Goal: Communication & Community: Participate in discussion

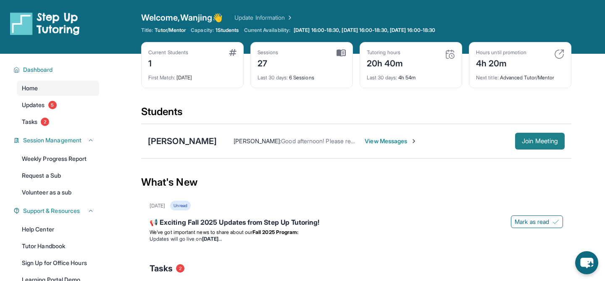
click at [551, 142] on span "Join Meeting" at bounding box center [540, 141] width 36 height 5
click at [408, 142] on span "View Messages" at bounding box center [391, 141] width 52 height 8
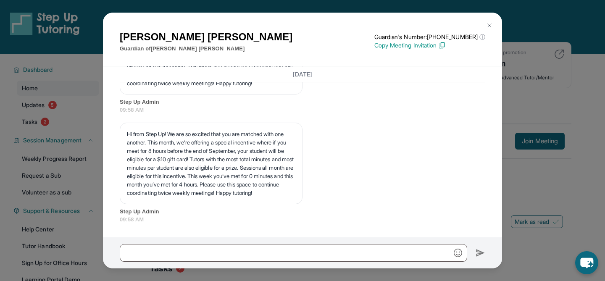
scroll to position [2997, 0]
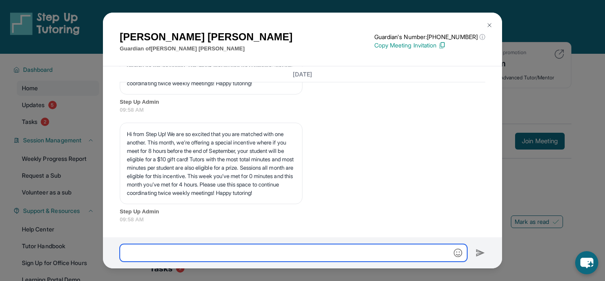
click at [259, 249] on input "text" at bounding box center [293, 253] width 347 height 18
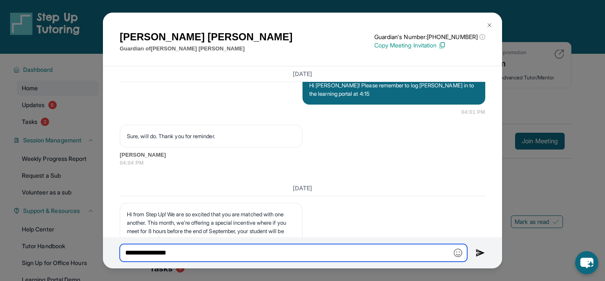
scroll to position [2256, 0]
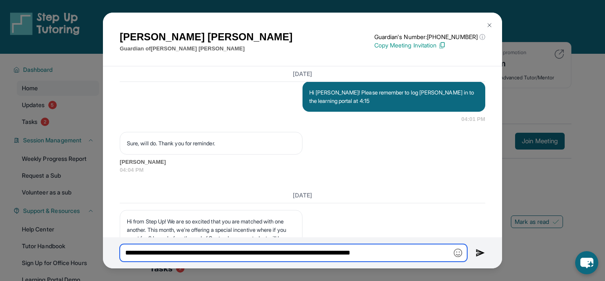
type input "**********"
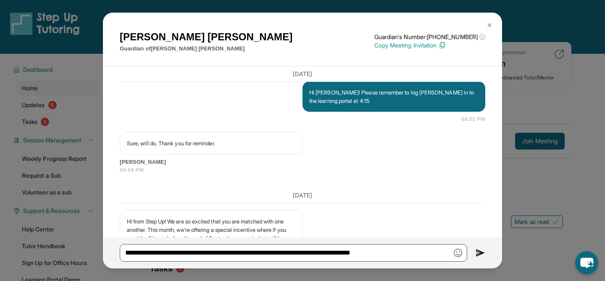
click at [479, 253] on img at bounding box center [480, 253] width 10 height 10
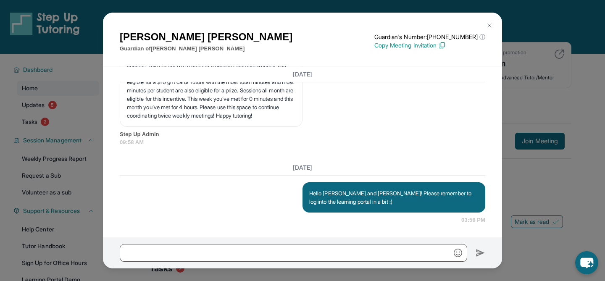
scroll to position [144, 0]
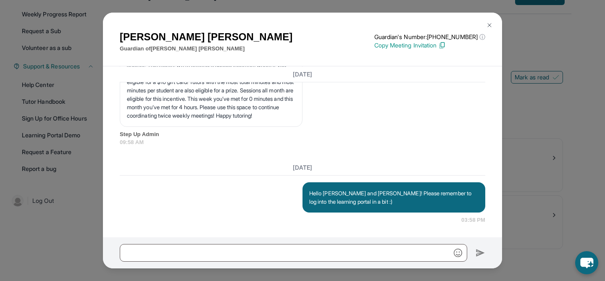
click at [490, 22] on img at bounding box center [489, 25] width 7 height 7
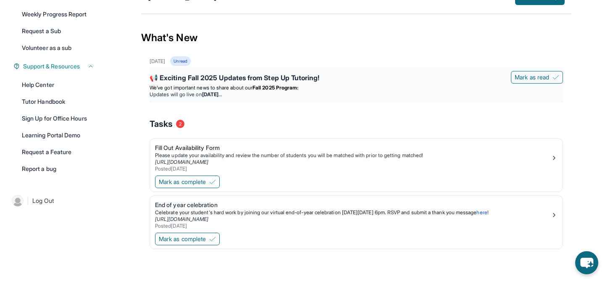
scroll to position [0, 0]
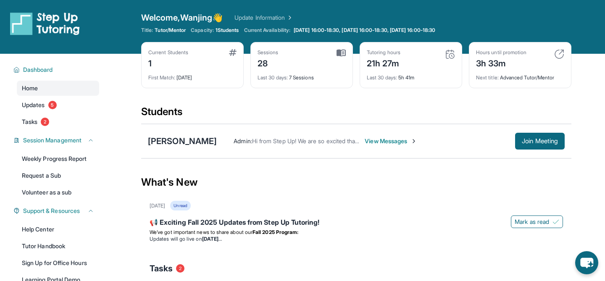
click at [381, 142] on span "View Messages" at bounding box center [391, 141] width 52 height 8
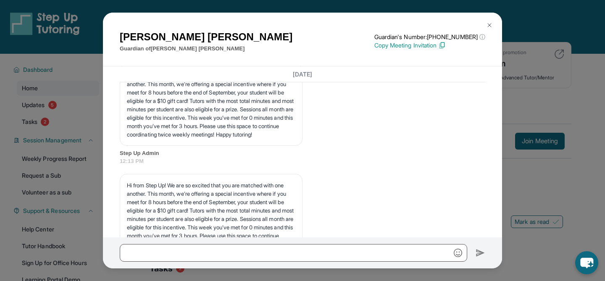
scroll to position [3125, 0]
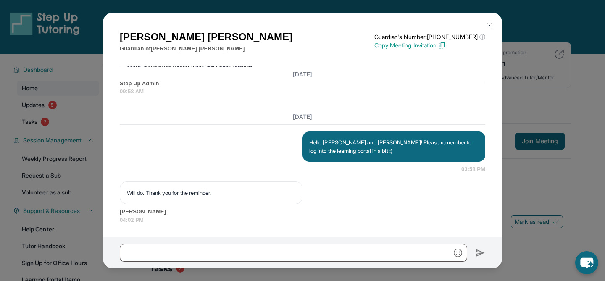
click at [486, 26] on img at bounding box center [489, 25] width 7 height 7
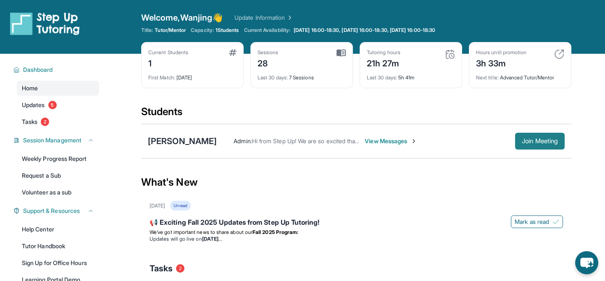
click at [515, 138] on button "Join Meeting" at bounding box center [540, 141] width 50 height 17
click at [394, 141] on span "View Messages" at bounding box center [391, 141] width 52 height 8
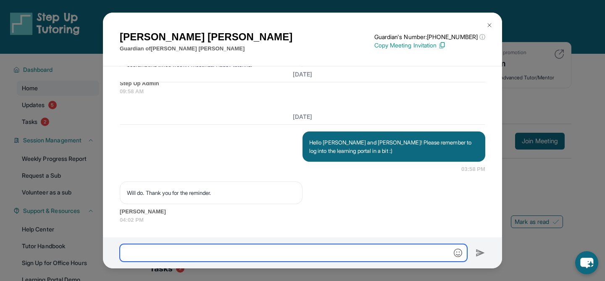
click at [236, 253] on input "text" at bounding box center [293, 253] width 347 height 18
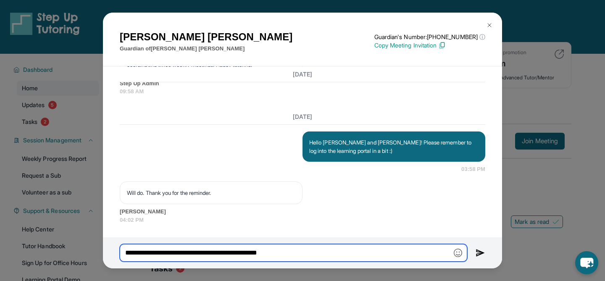
click at [260, 253] on input "**********" at bounding box center [293, 253] width 347 height 18
type input "**********"
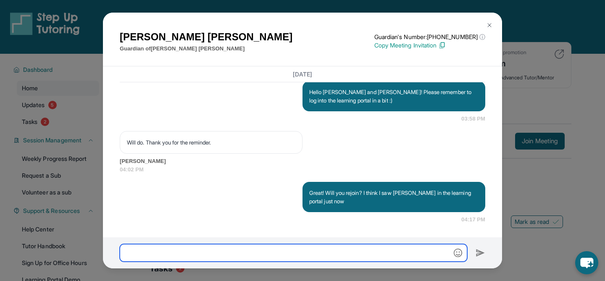
scroll to position [3176, 0]
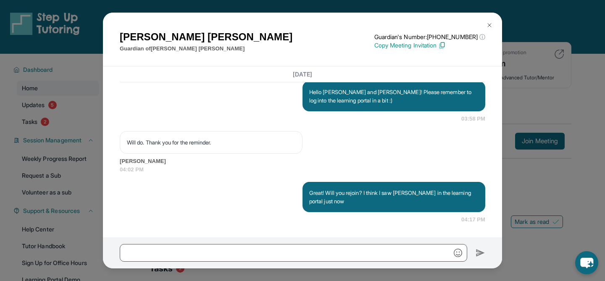
click at [487, 22] on img at bounding box center [489, 25] width 7 height 7
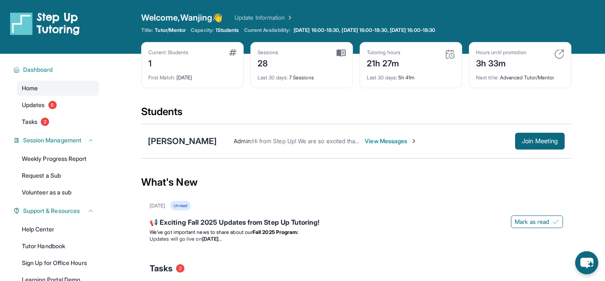
click at [406, 143] on span "View Messages" at bounding box center [391, 141] width 52 height 8
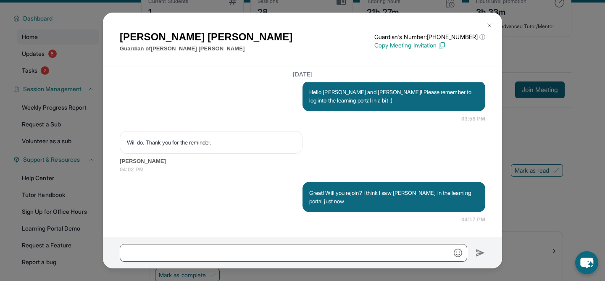
scroll to position [57, 0]
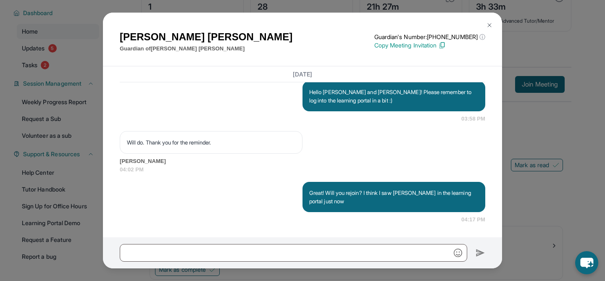
click at [489, 21] on button at bounding box center [489, 25] width 17 height 17
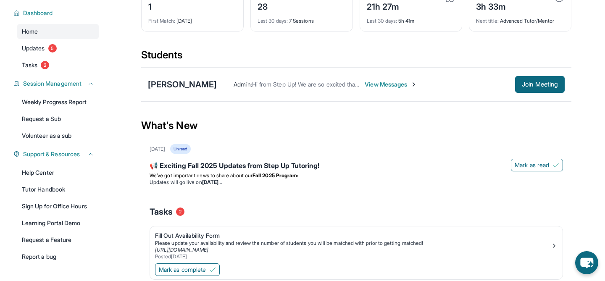
scroll to position [0, 0]
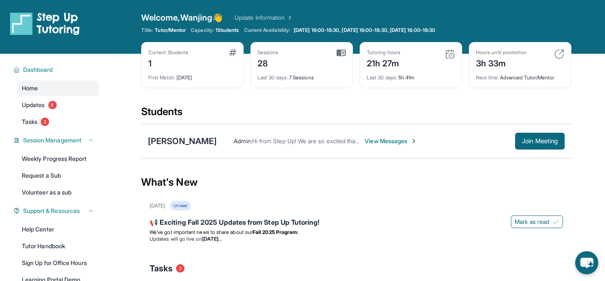
click at [395, 139] on span "View Messages" at bounding box center [391, 141] width 52 height 8
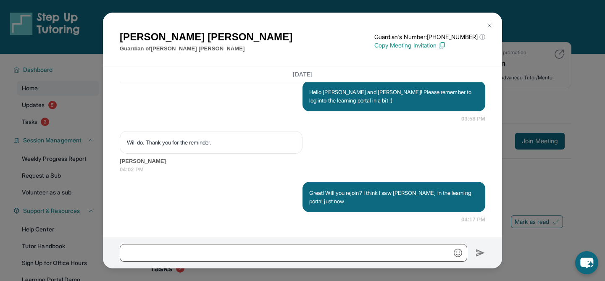
scroll to position [3176, 0]
click at [491, 22] on img at bounding box center [489, 25] width 7 height 7
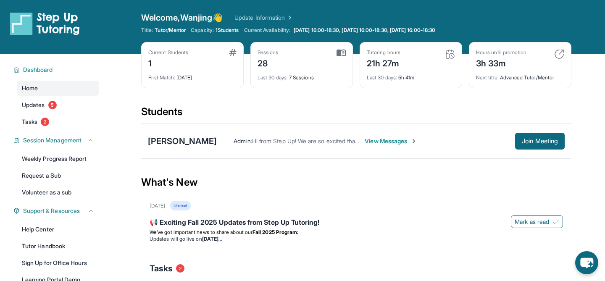
click at [386, 140] on span "View Messages" at bounding box center [391, 141] width 52 height 8
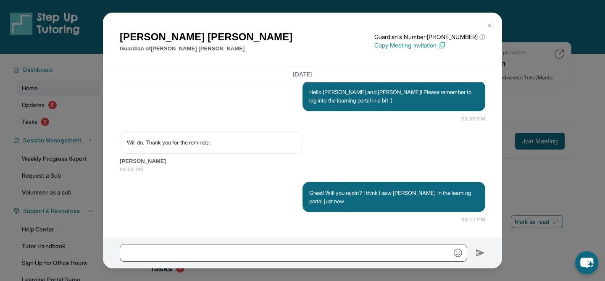
click at [488, 24] on img at bounding box center [489, 25] width 7 height 7
